Goal: Check status: Check status

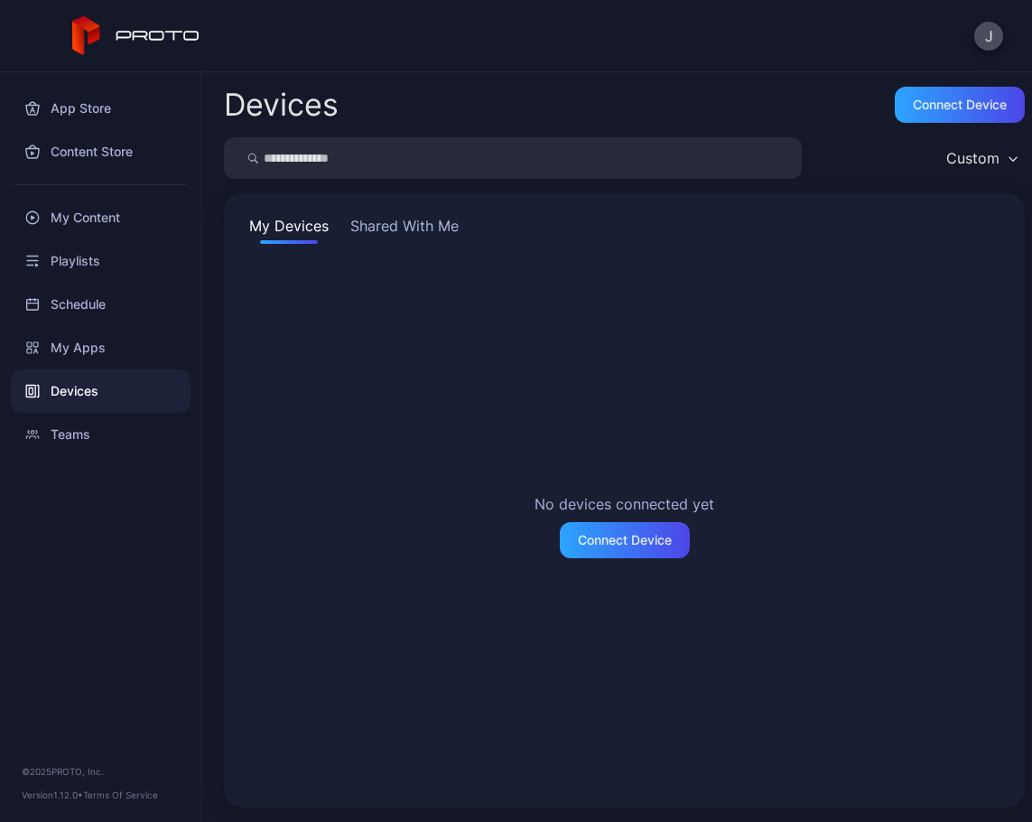
click at [403, 222] on button "Shared With Me" at bounding box center [405, 229] width 116 height 29
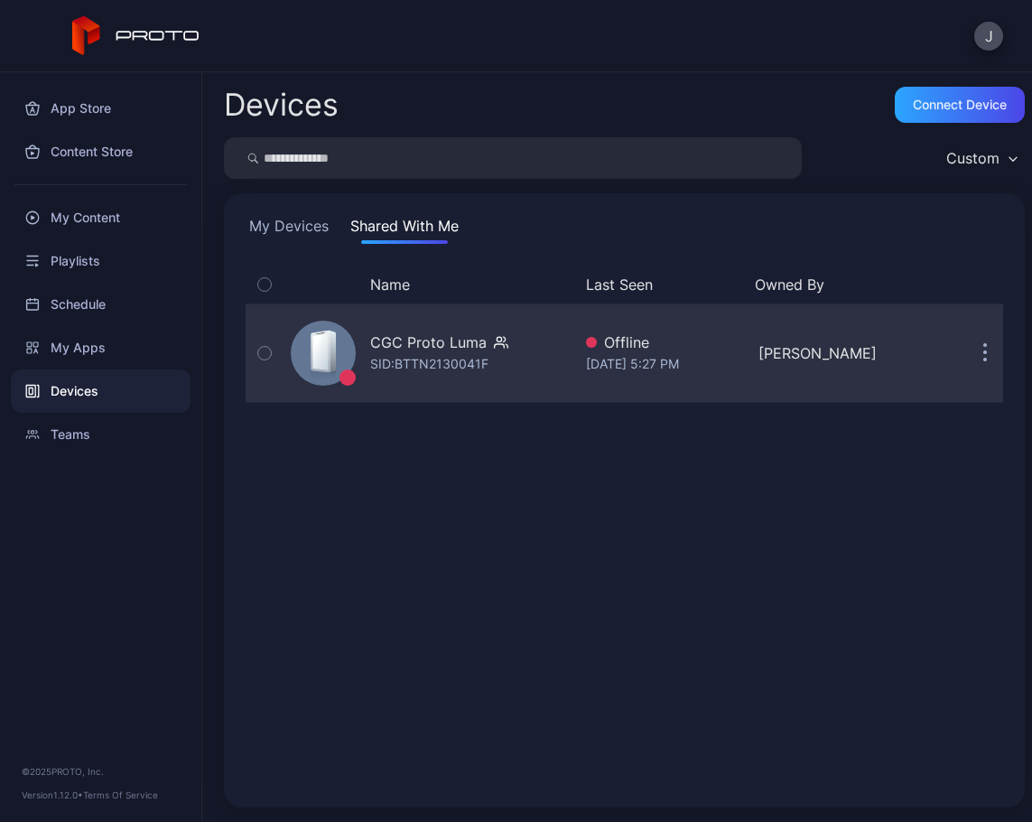
click at [267, 351] on icon "button" at bounding box center [264, 353] width 13 height 20
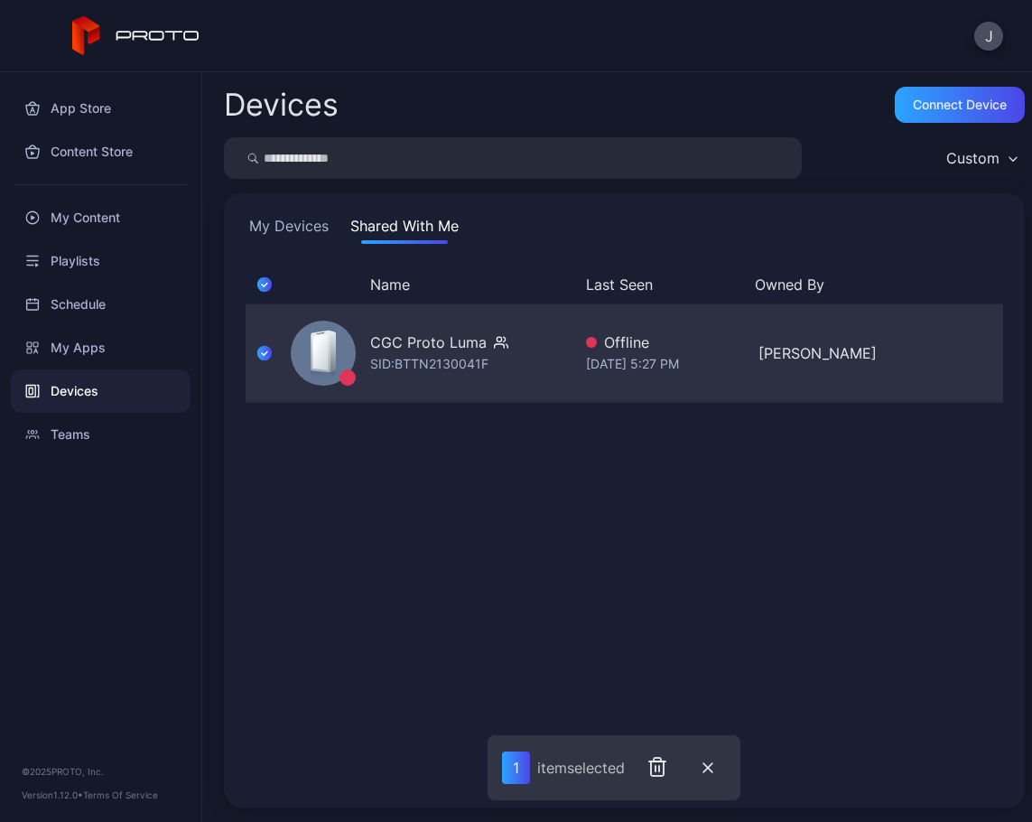
click at [266, 355] on icon "button" at bounding box center [264, 353] width 14 height 20
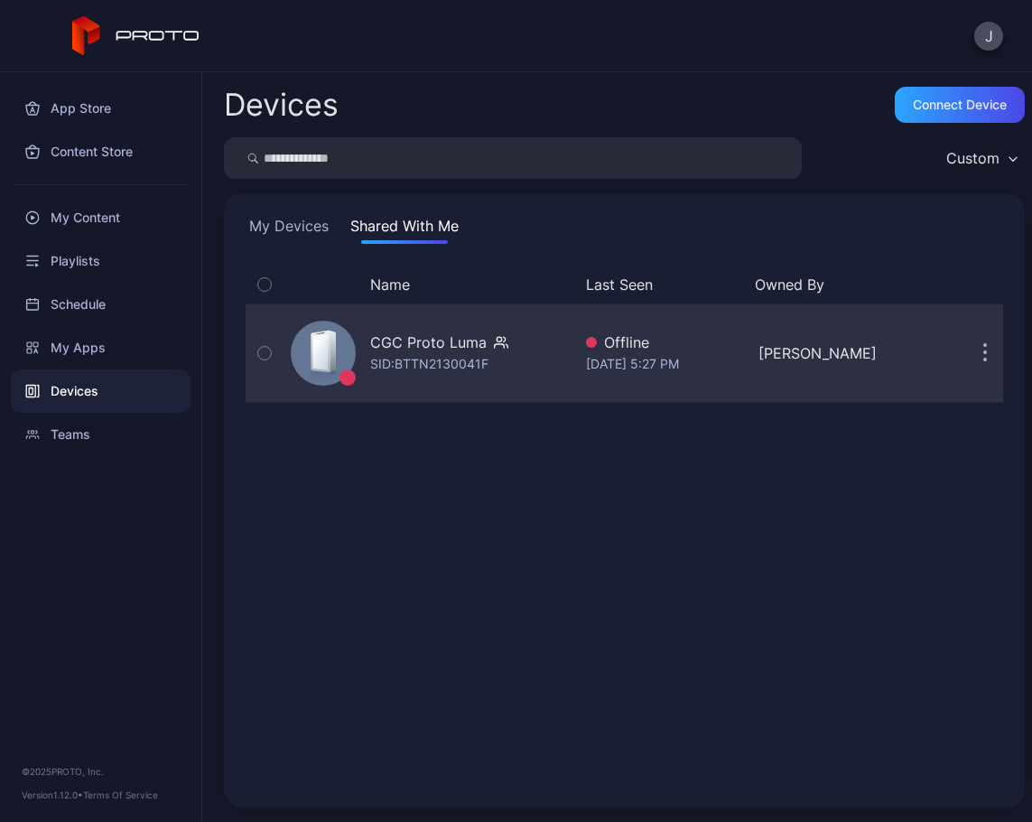
click at [658, 369] on div "[DATE] 5:27 PM" at bounding box center [665, 364] width 158 height 22
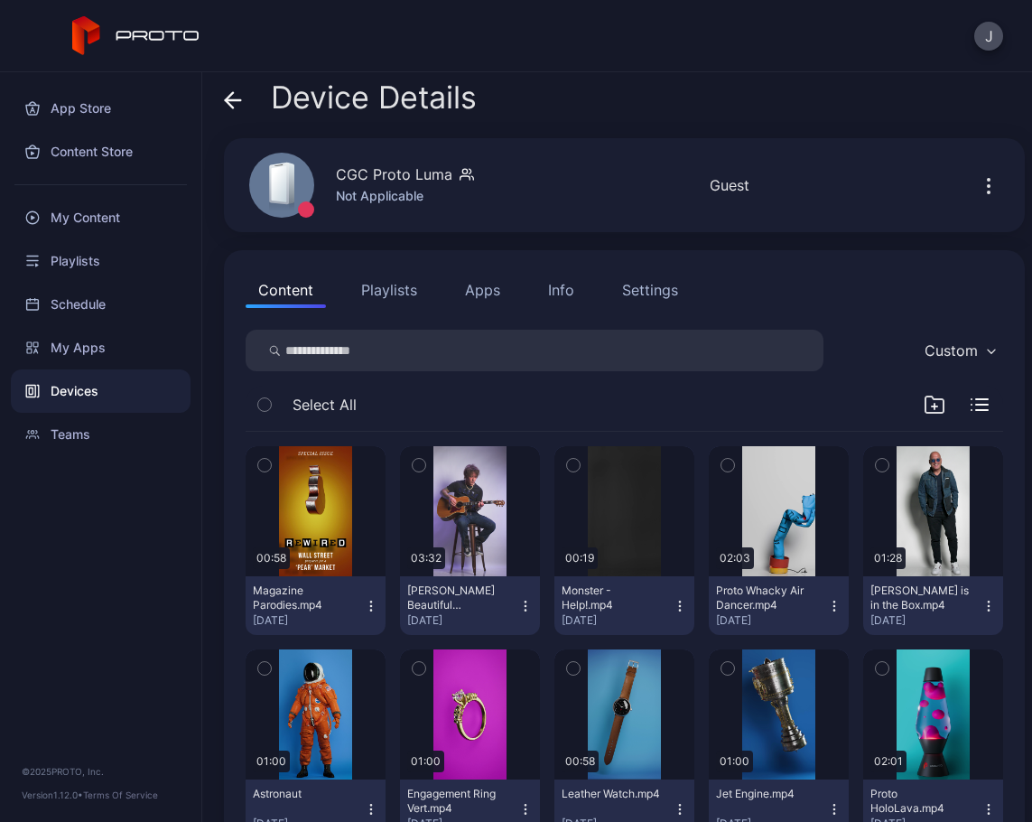
scroll to position [5, 0]
click at [978, 186] on icon "button" at bounding box center [989, 187] width 22 height 22
click at [845, 160] on div "CGC Proto Luma Not Applicable Offline Last Seen [DATE] 5:27 PM Guest" at bounding box center [624, 186] width 801 height 94
click at [932, 407] on icon "button" at bounding box center [934, 407] width 5 height 0
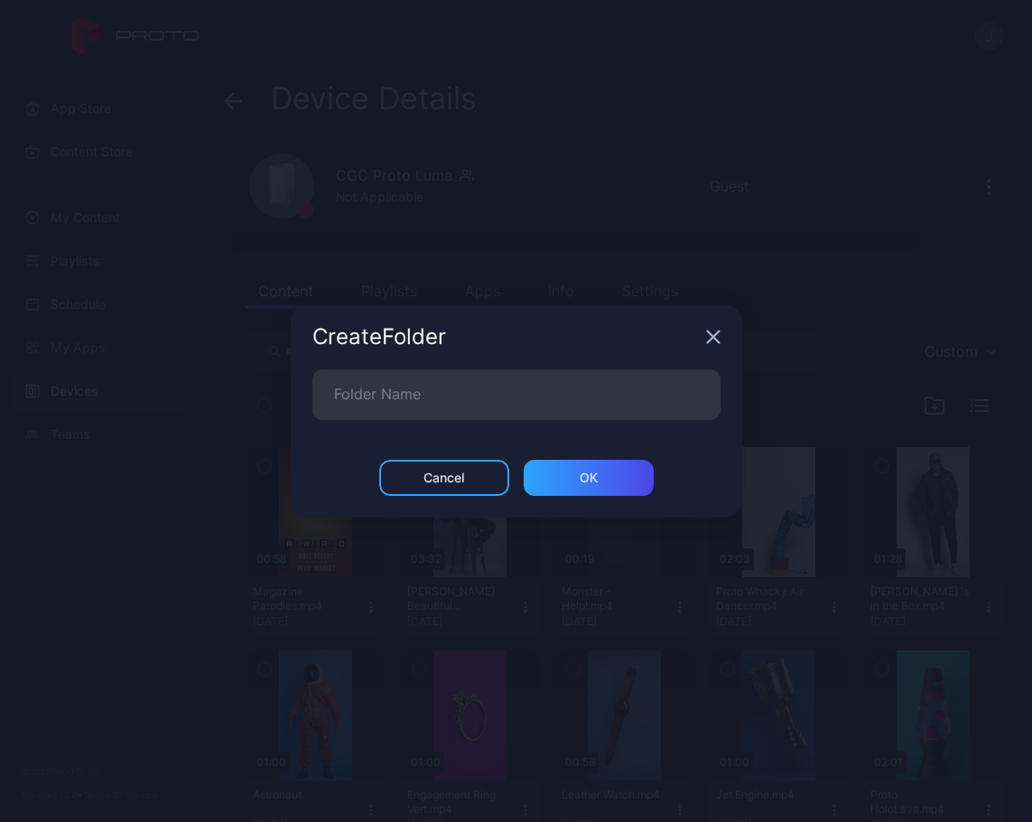
click at [717, 333] on icon "button" at bounding box center [713, 337] width 12 height 12
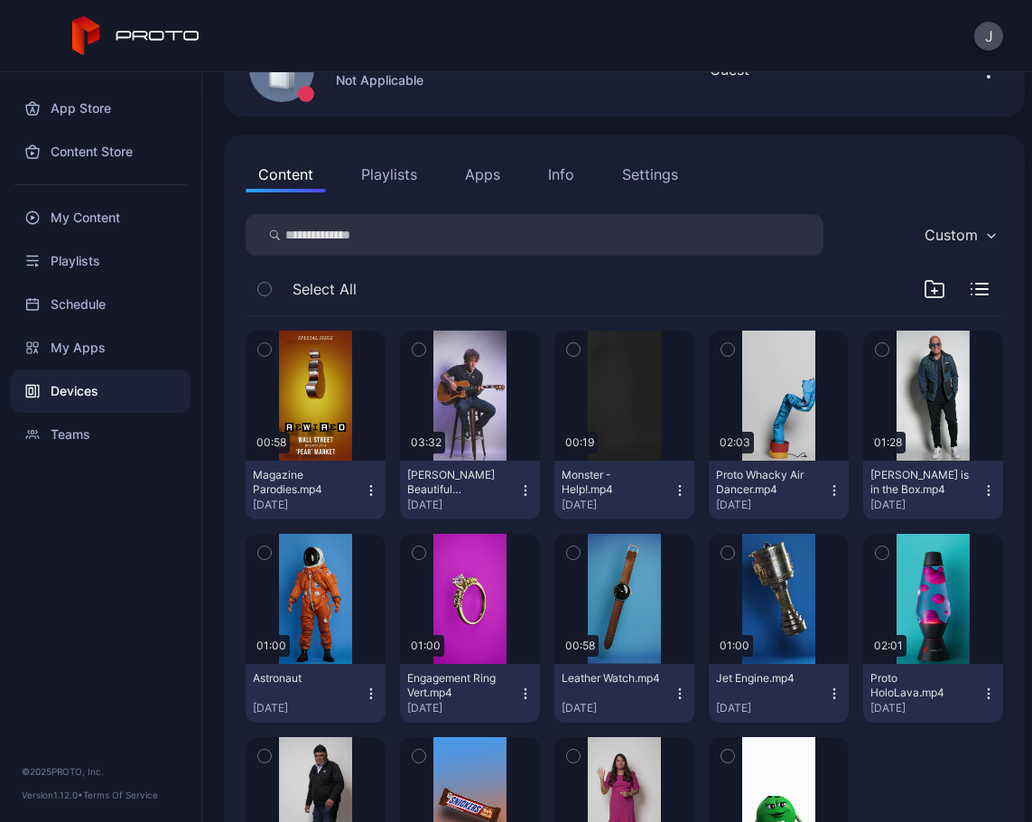
scroll to position [90, 0]
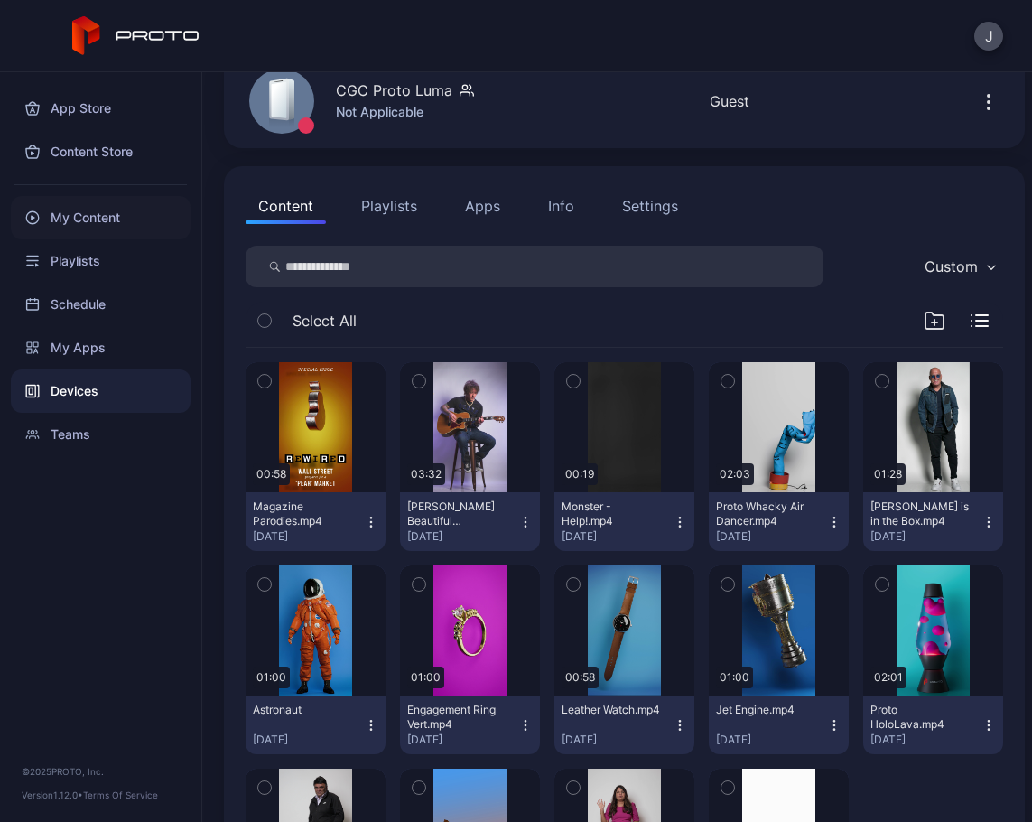
click at [59, 216] on div "My Content" at bounding box center [101, 217] width 180 height 43
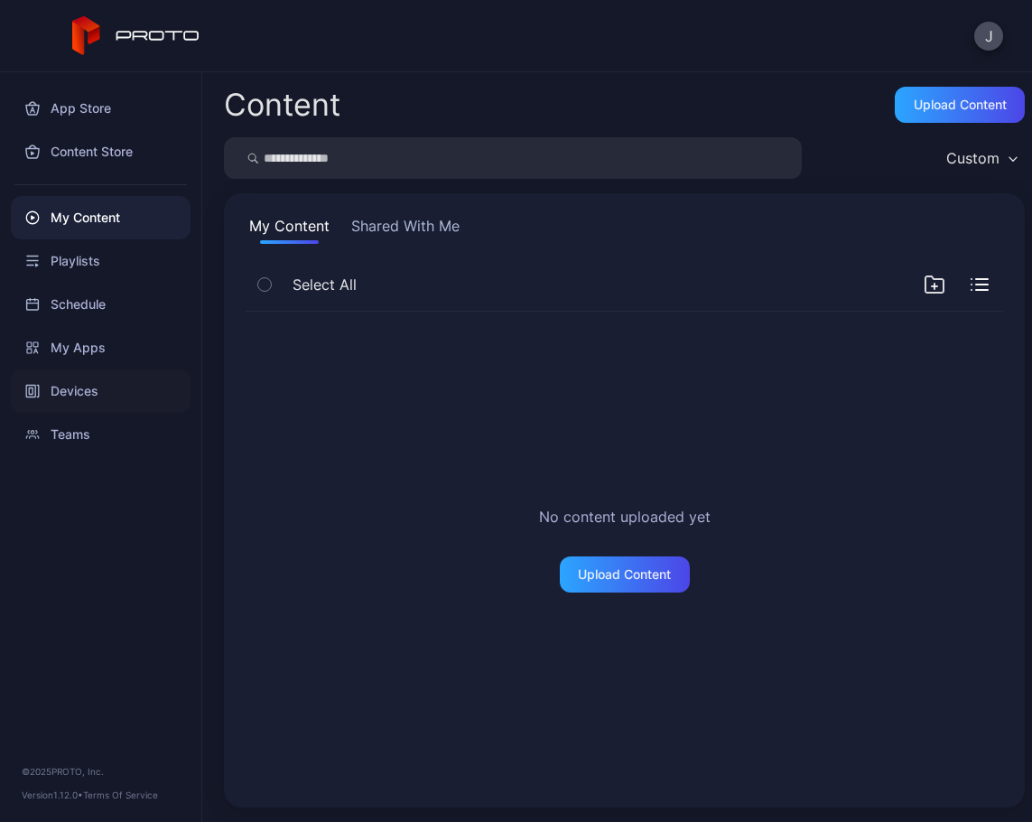
click at [71, 399] on div "Devices" at bounding box center [101, 390] width 180 height 43
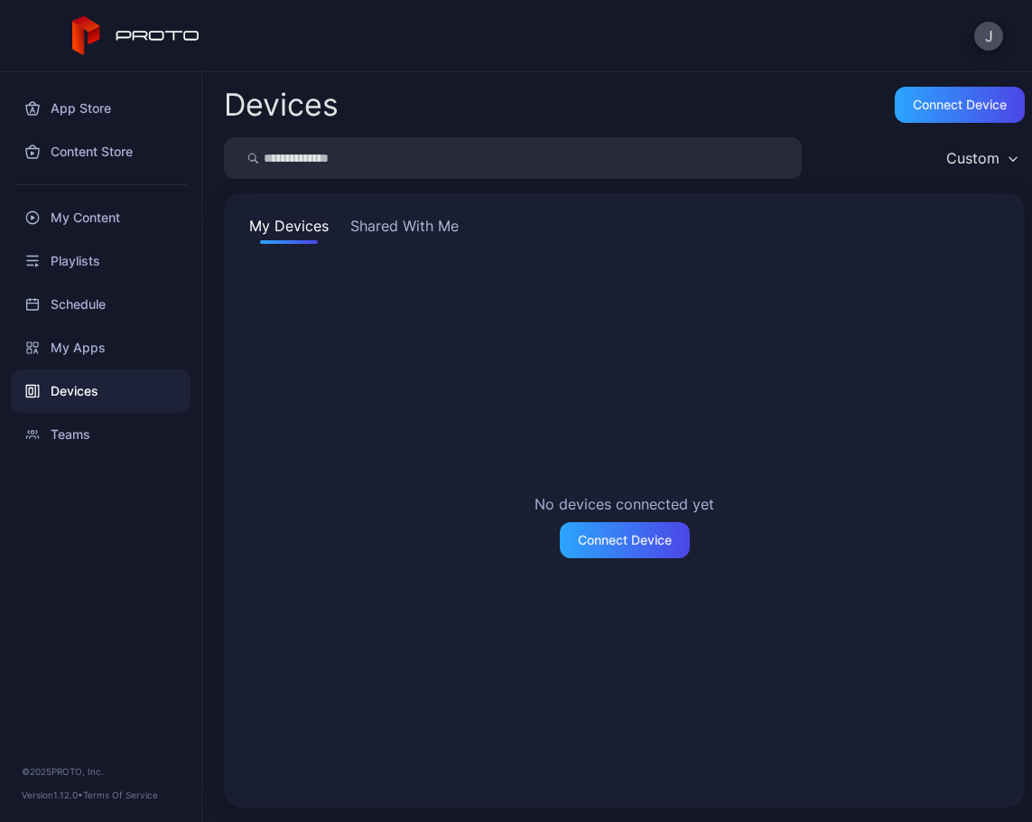
click at [397, 229] on button "Shared With Me" at bounding box center [405, 229] width 116 height 29
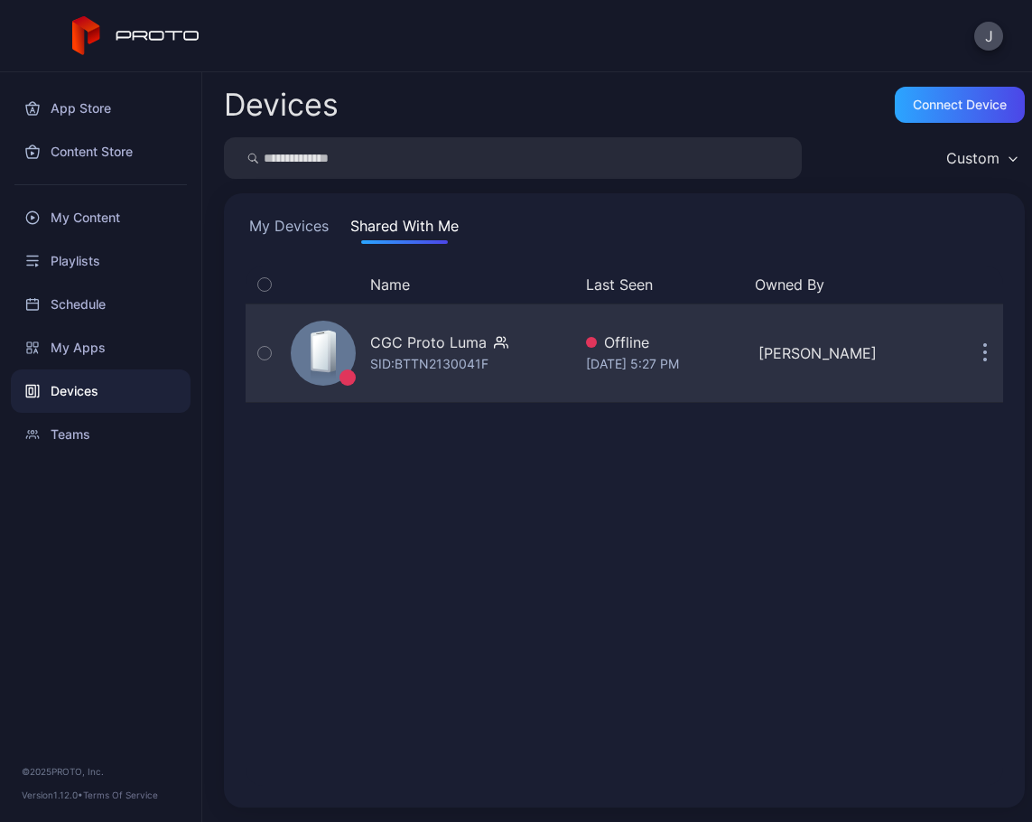
click at [503, 361] on div "CGC Proto [PERSON_NAME]: BTTN2130041F" at bounding box center [439, 352] width 138 height 43
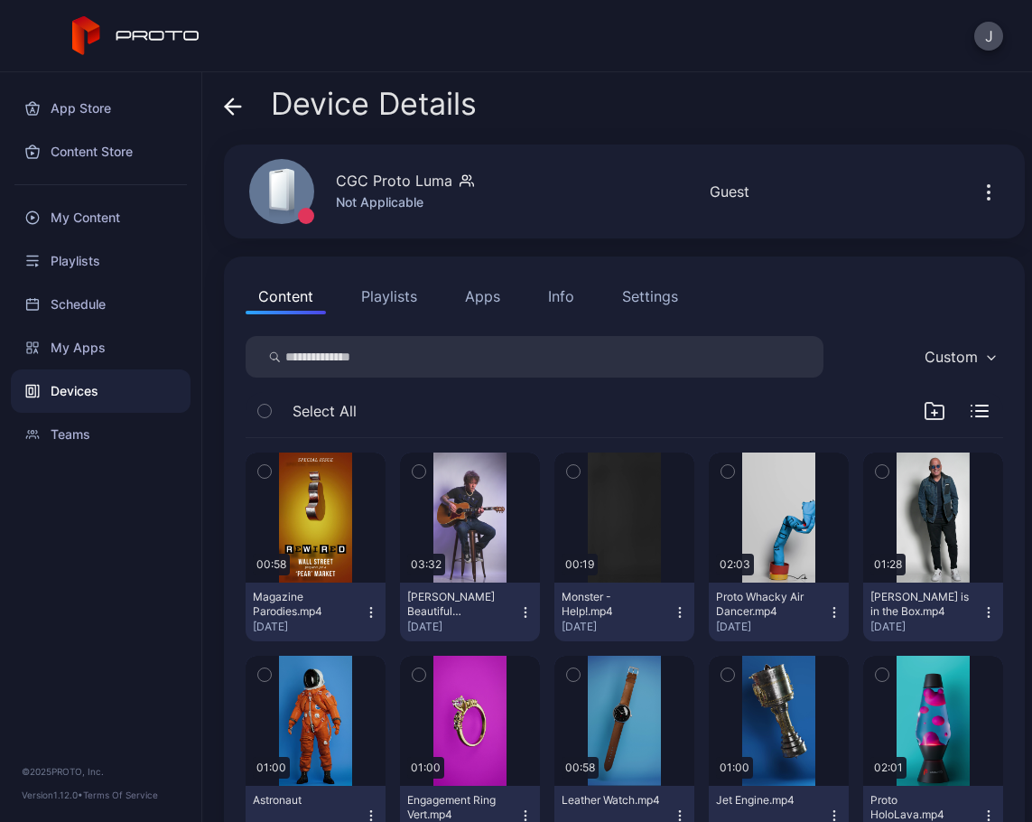
click at [971, 413] on icon "button" at bounding box center [980, 411] width 18 height 13
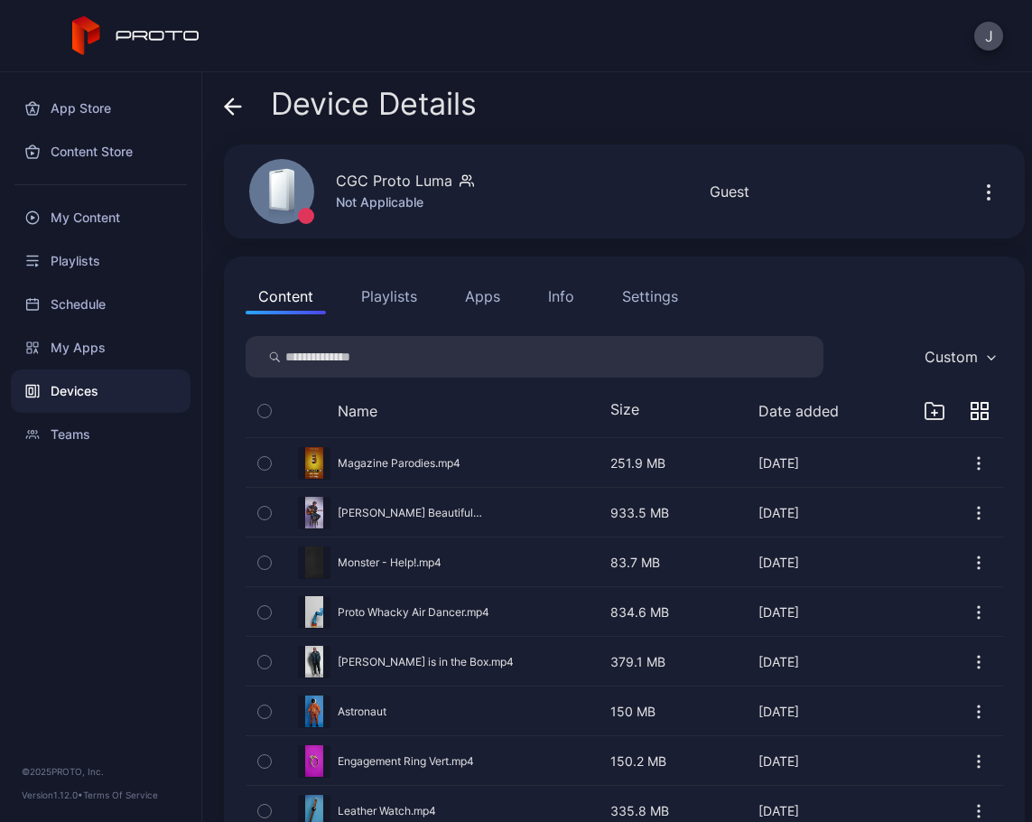
click at [916, 342] on button "Custom" at bounding box center [960, 357] width 88 height 42
click at [853, 303] on div "Content Playlists Apps Info Settings" at bounding box center [625, 296] width 758 height 36
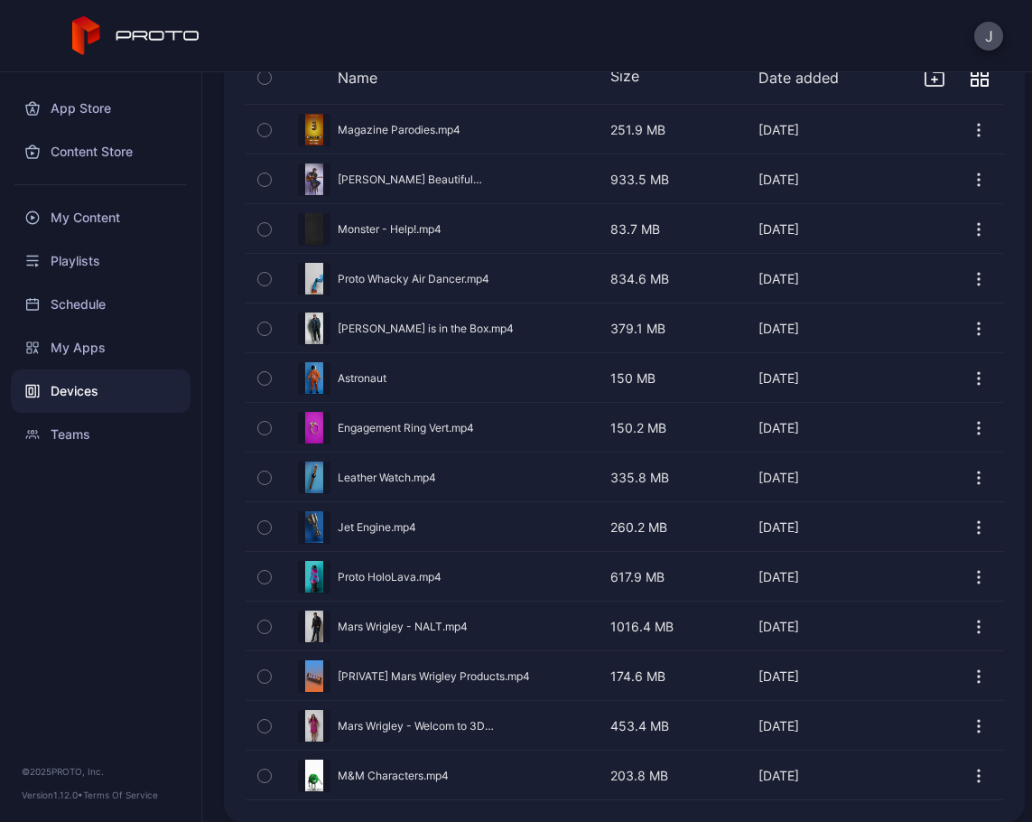
scroll to position [348, 0]
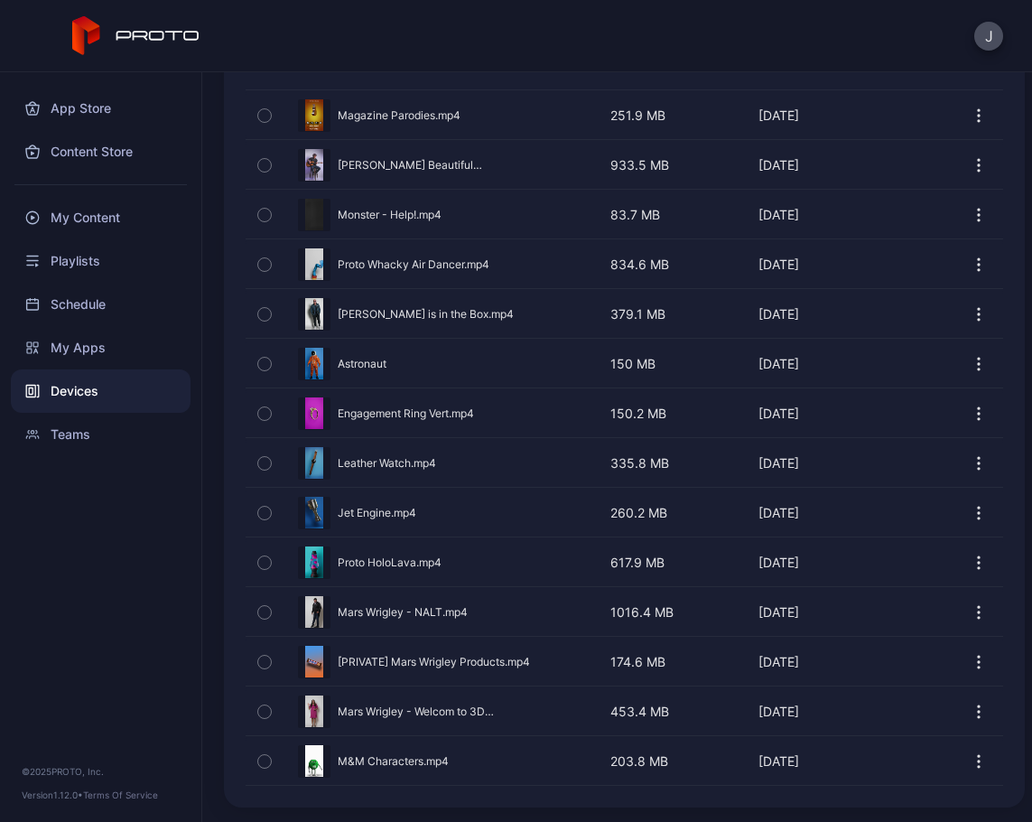
click at [372, 765] on button "button" at bounding box center [625, 761] width 758 height 48
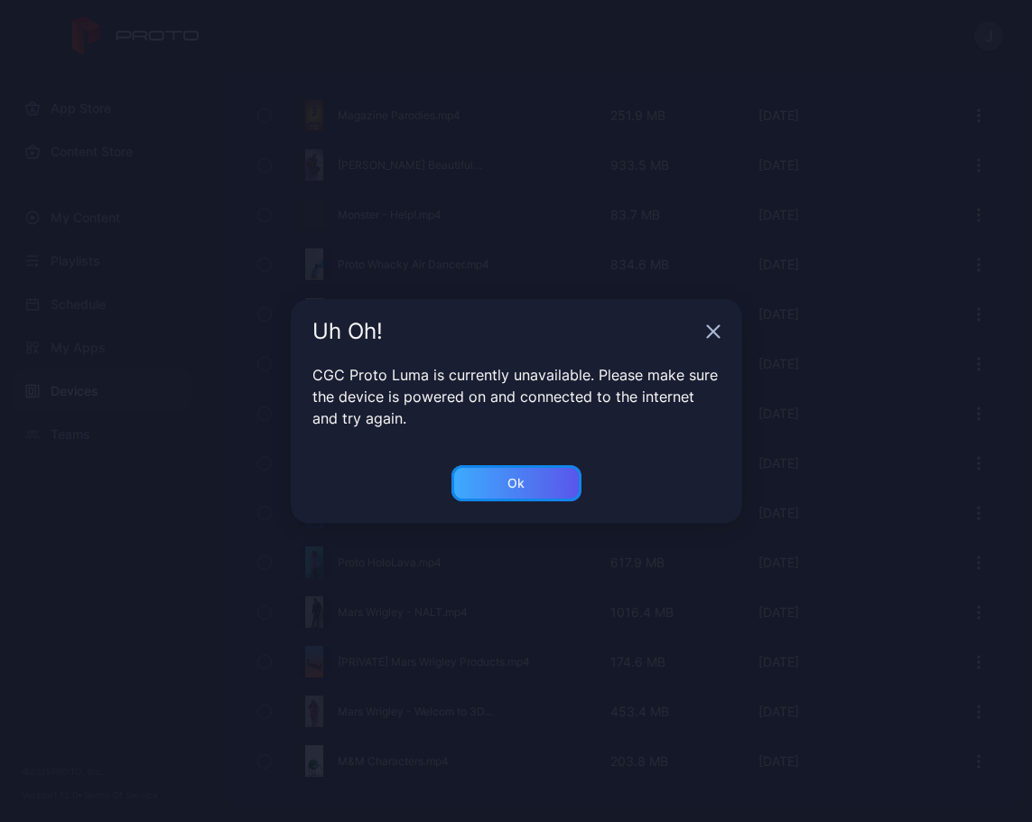
click at [490, 490] on div "Ok" at bounding box center [517, 483] width 130 height 36
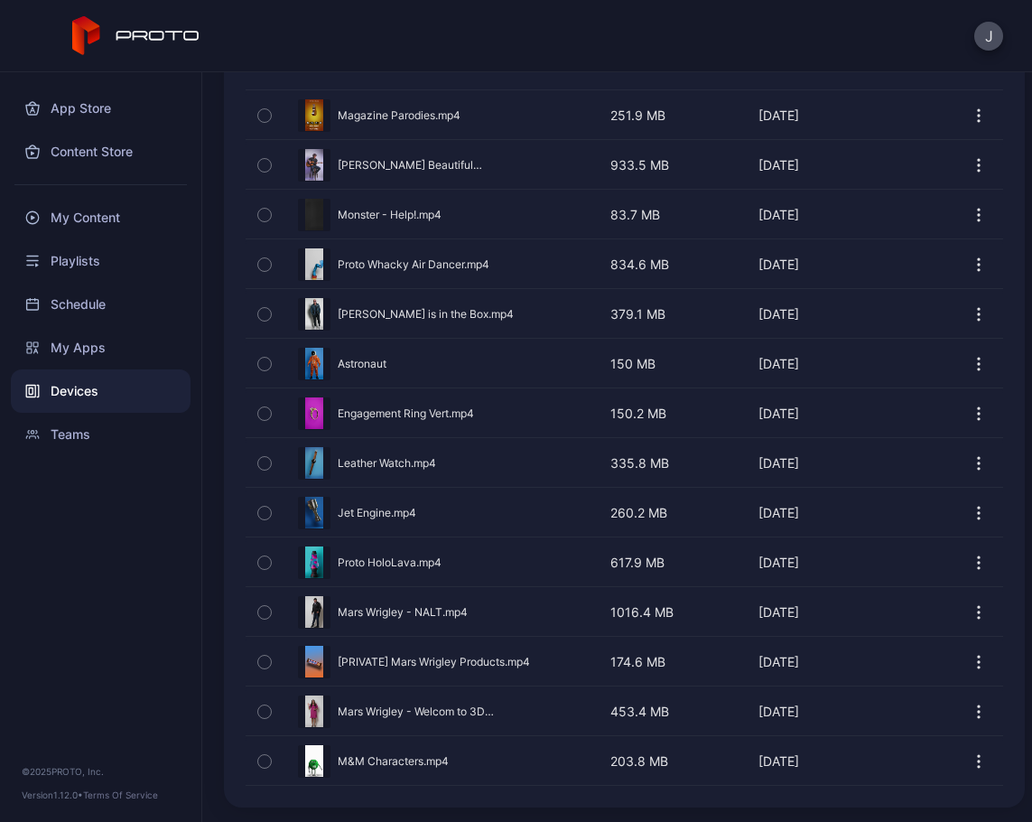
click at [335, 764] on button "button" at bounding box center [625, 761] width 758 height 48
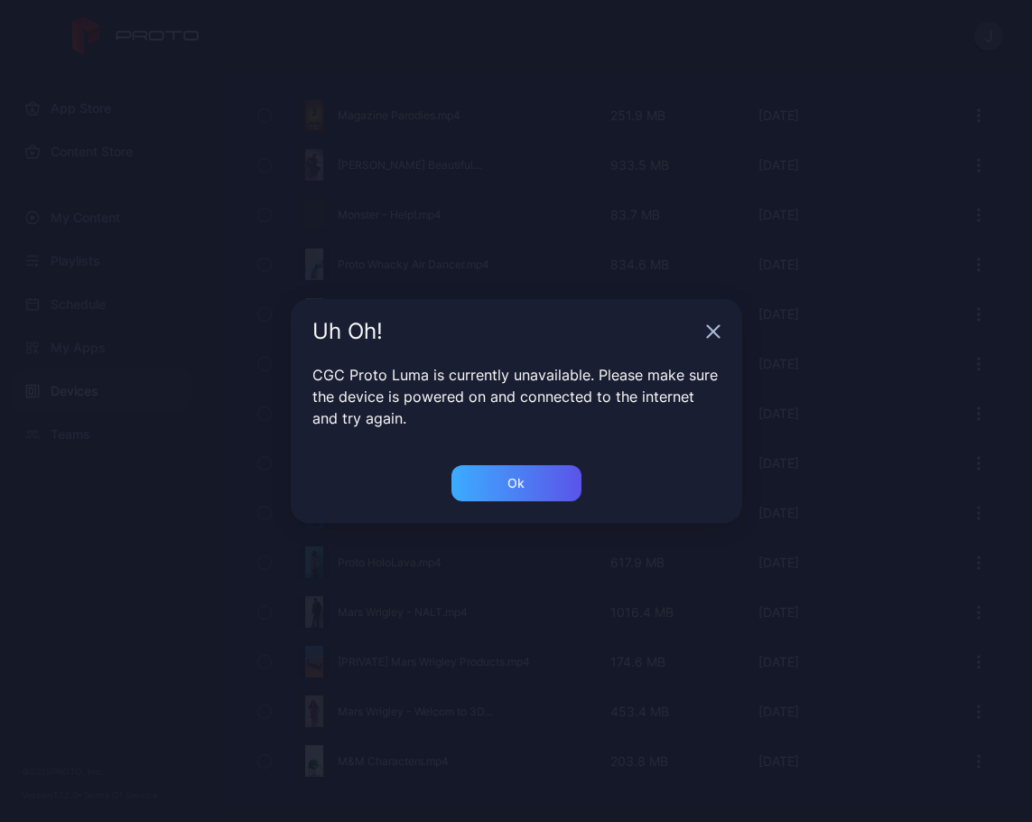
click at [529, 499] on div "Ok" at bounding box center [517, 494] width 452 height 58
click at [528, 477] on div "Ok" at bounding box center [517, 483] width 130 height 36
